Goal: Navigation & Orientation: Find specific page/section

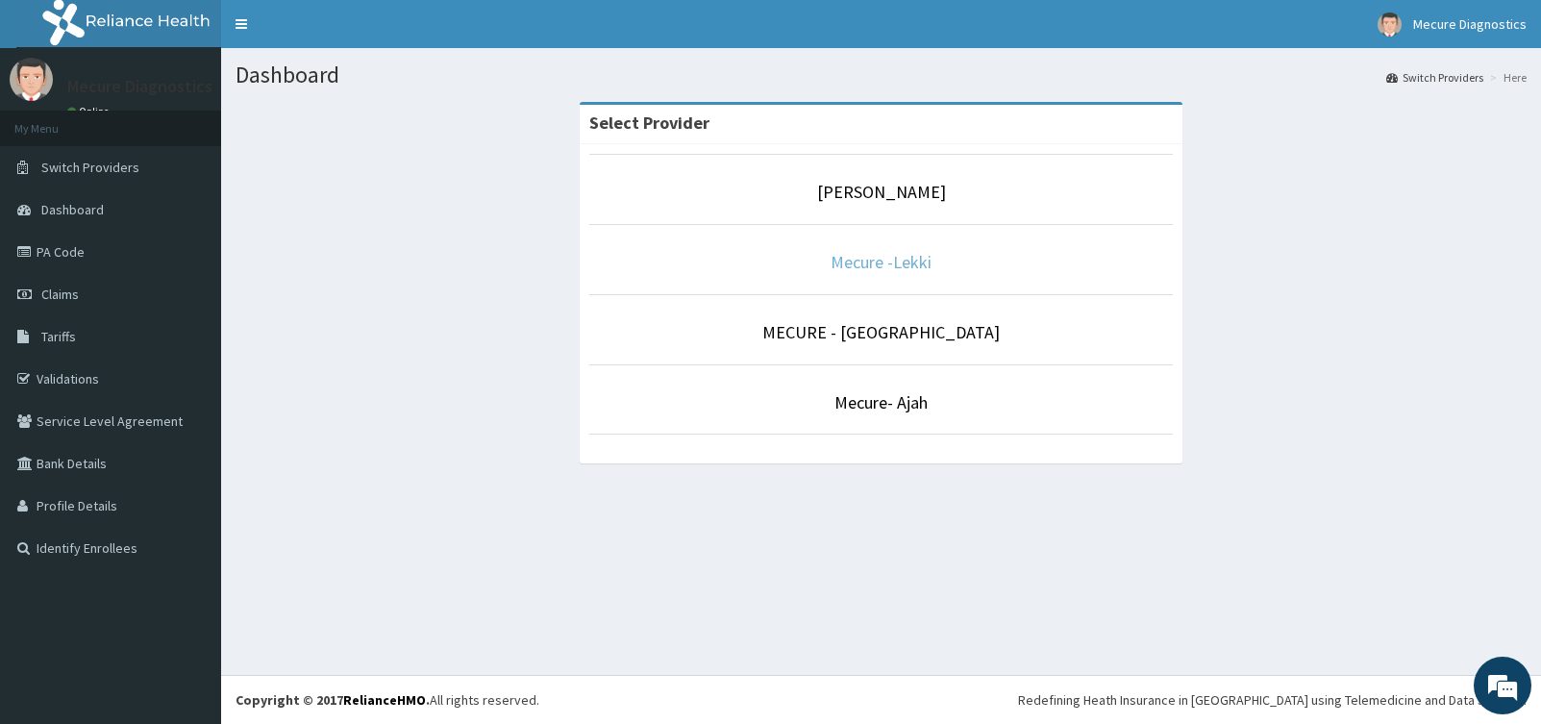
click at [860, 261] on link "Mecure -Lekki" at bounding box center [881, 262] width 101 height 22
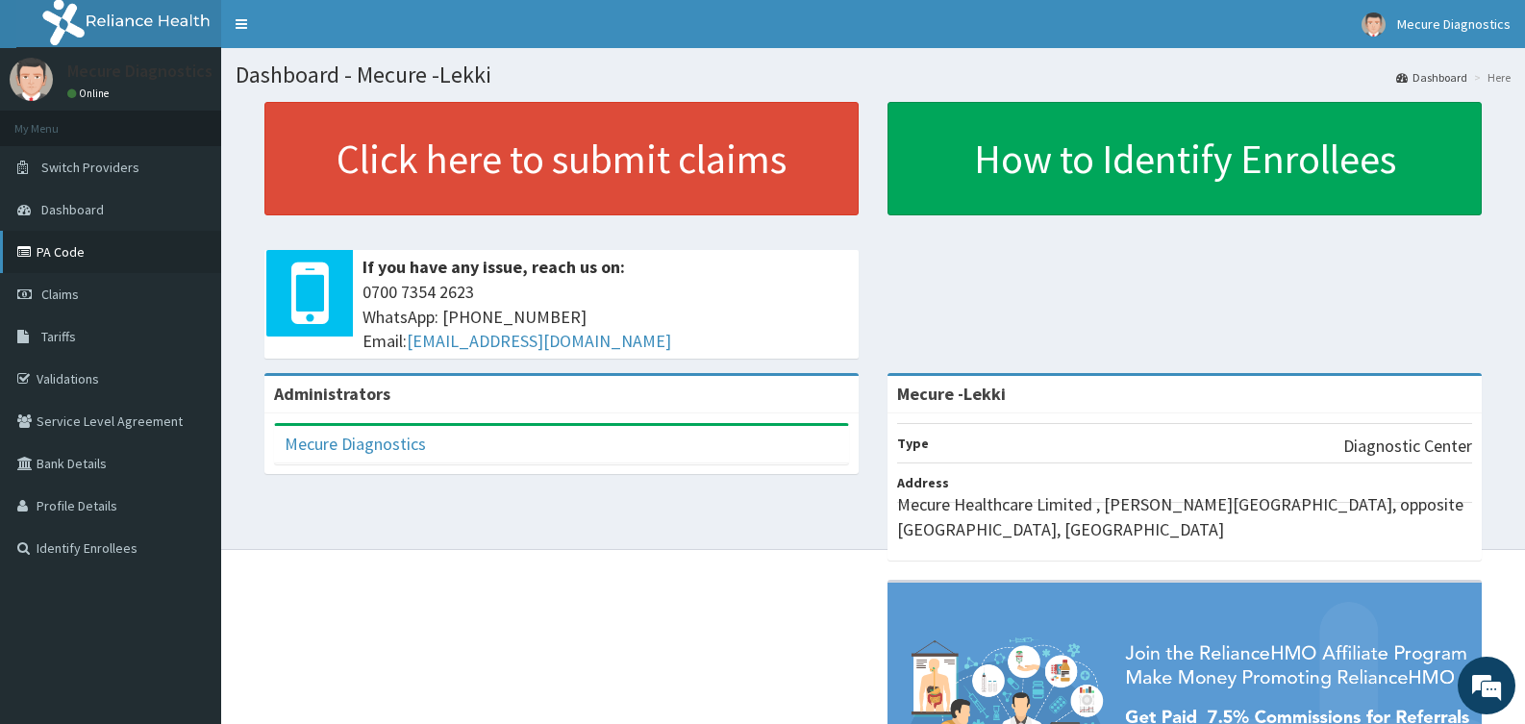
click at [56, 246] on link "PA Code" at bounding box center [110, 252] width 221 height 42
